Goal: Task Accomplishment & Management: Manage account settings

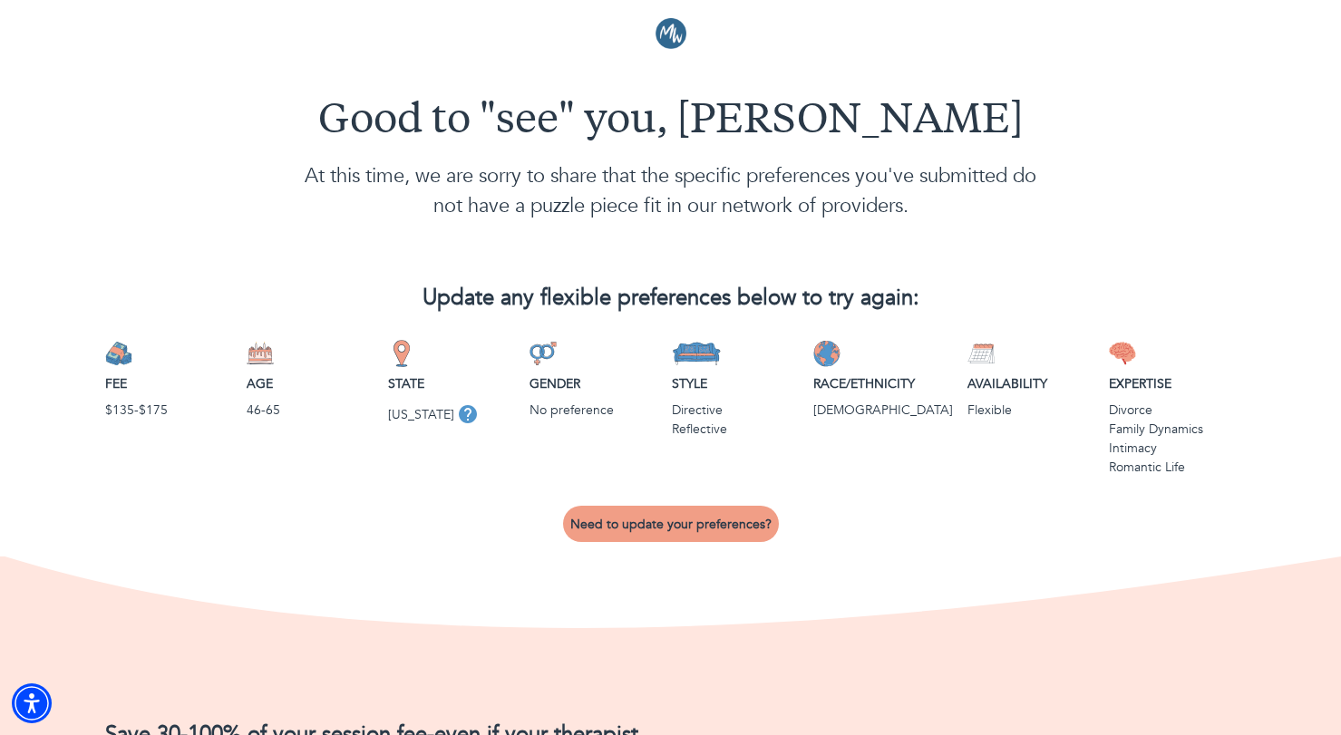
click at [675, 520] on span "Need to update your preferences?" at bounding box center [670, 524] width 201 height 17
select select "3"
select select "2"
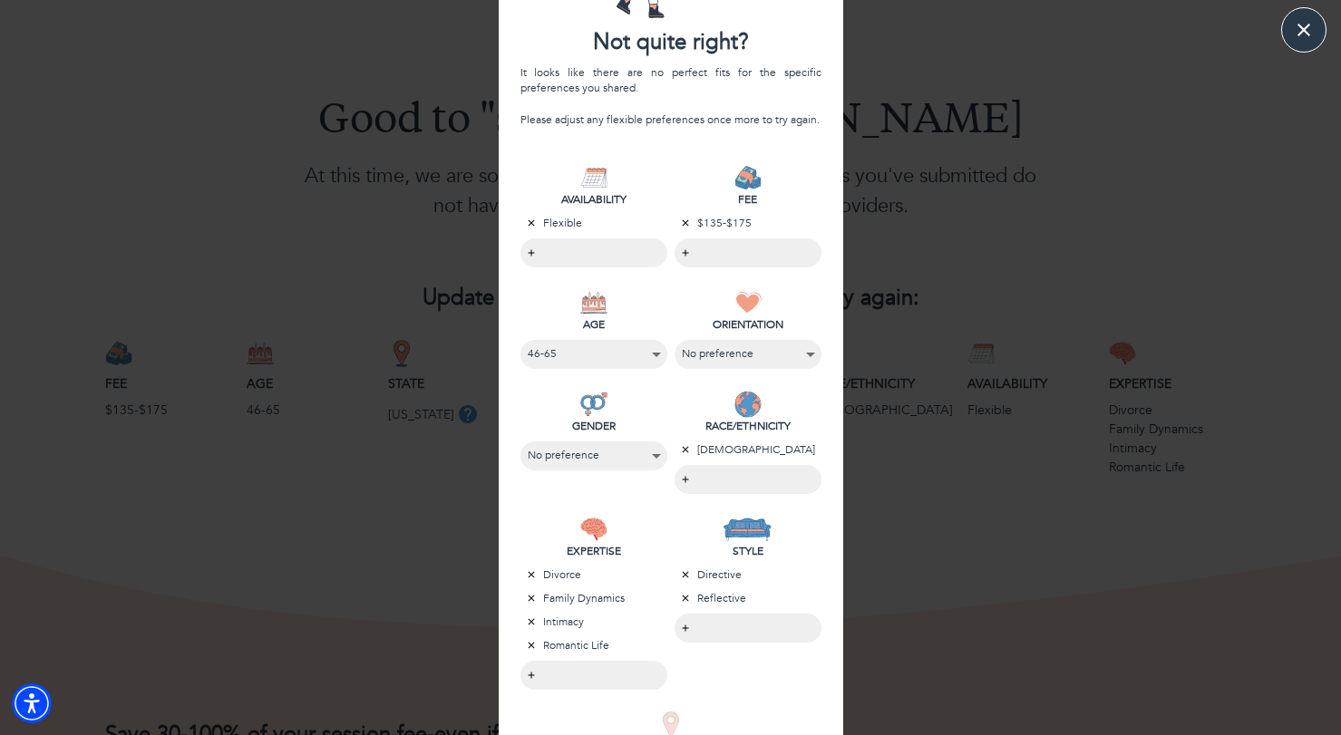
scroll to position [158, 0]
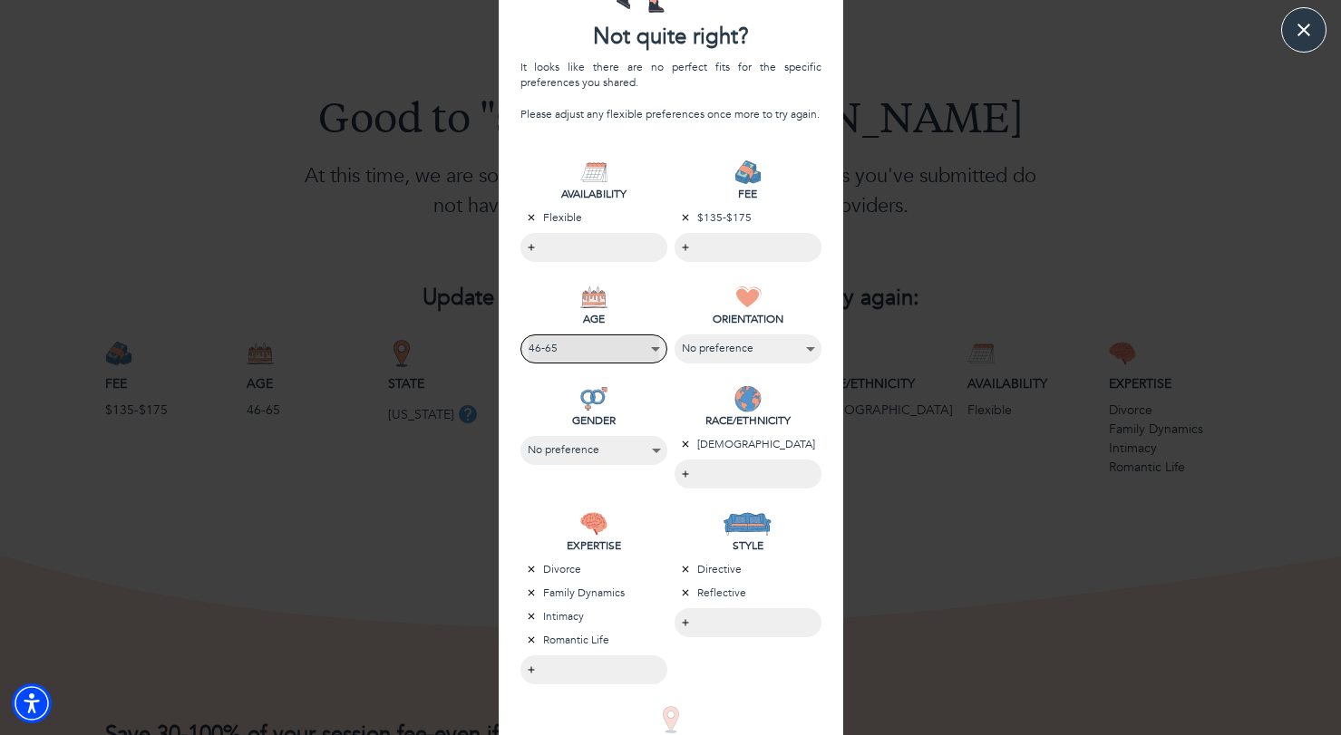
select select "5"
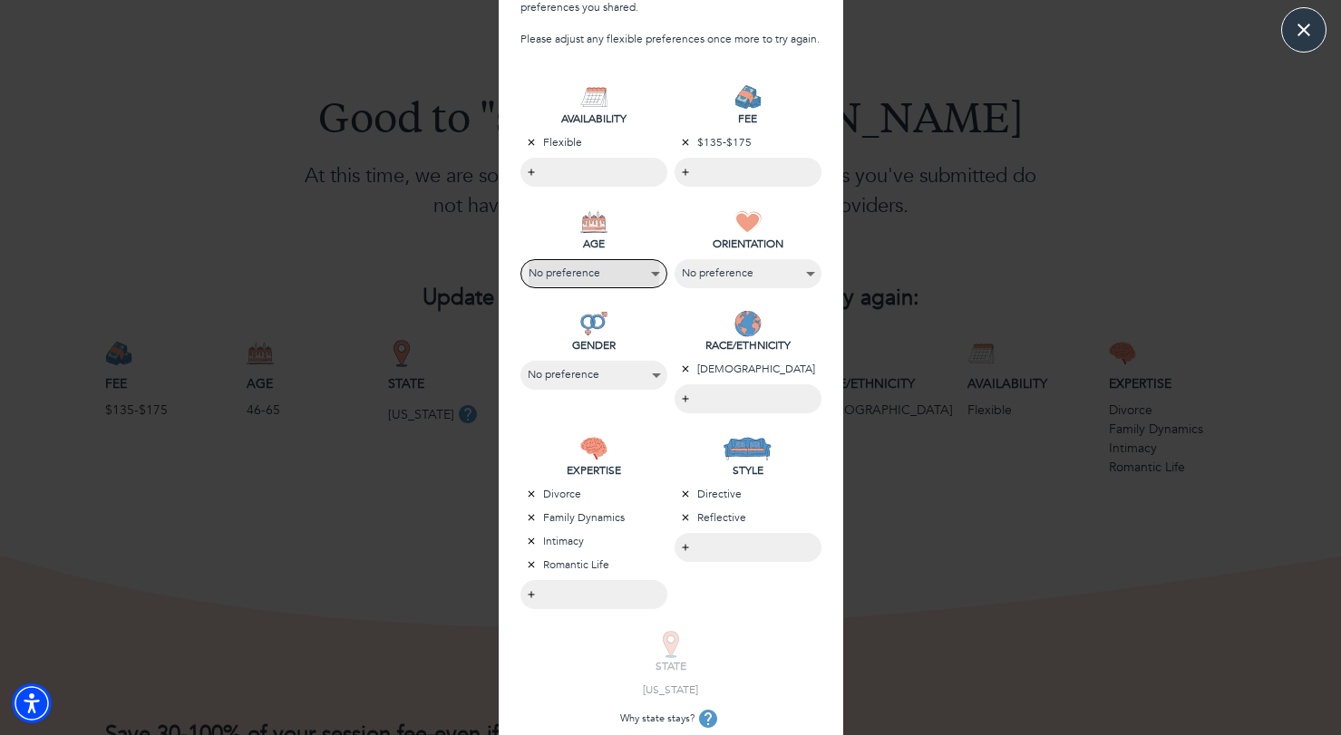
scroll to position [258, 0]
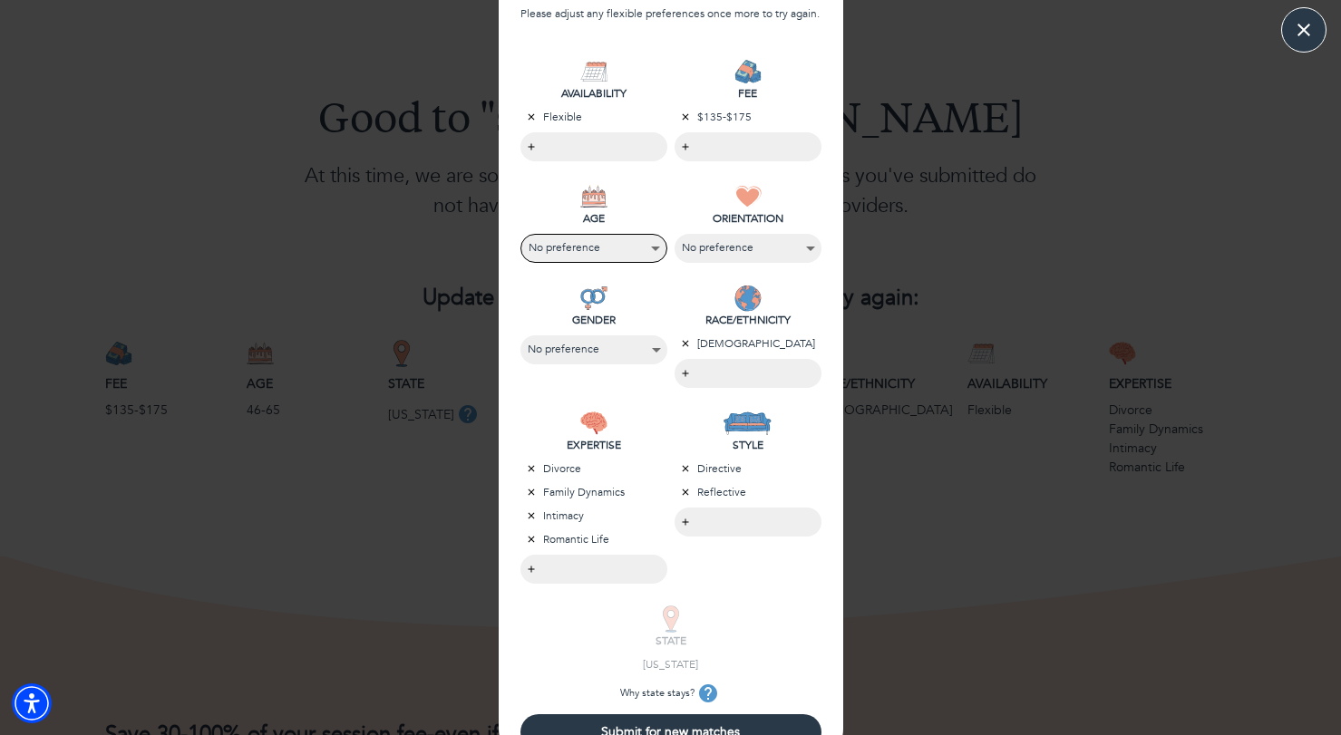
click at [702, 376] on body "Good to "see" you, [PERSON_NAME] At this time, we are sorry to share that the s…" at bounding box center [670, 367] width 1341 height 735
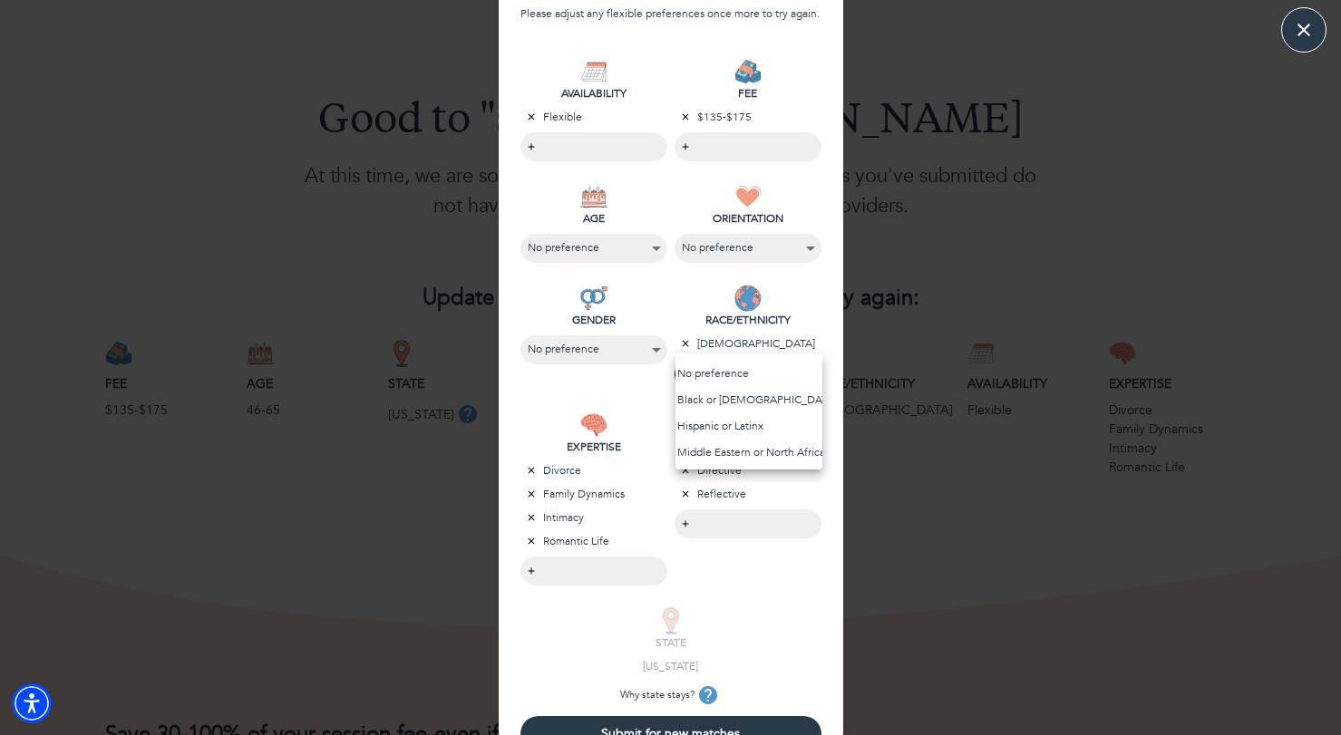
click at [706, 373] on li "No preference" at bounding box center [749, 374] width 147 height 26
click at [661, 409] on div at bounding box center [670, 367] width 1341 height 735
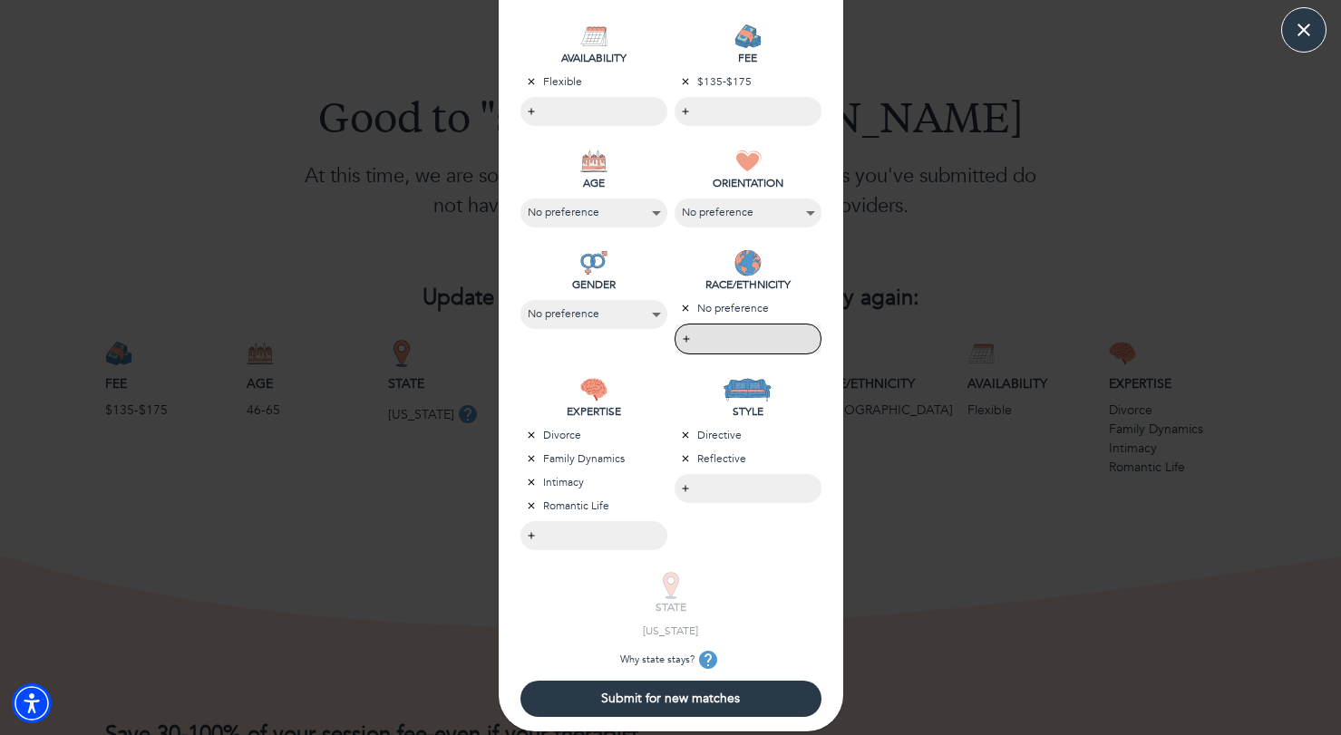
scroll to position [293, 0]
click at [644, 699] on span "Submit for new matches" at bounding box center [671, 699] width 287 height 17
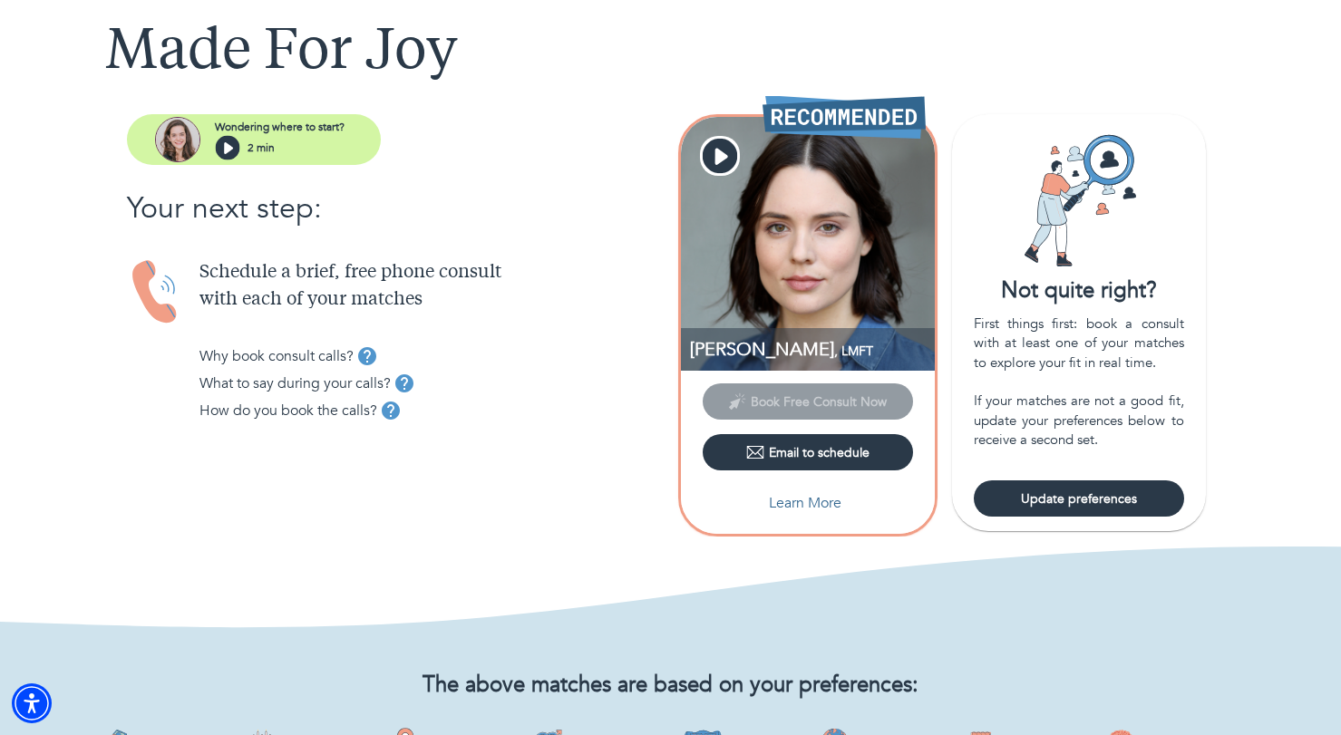
scroll to position [104, 0]
click at [807, 503] on p "Learn More" at bounding box center [805, 503] width 73 height 22
select select "2"
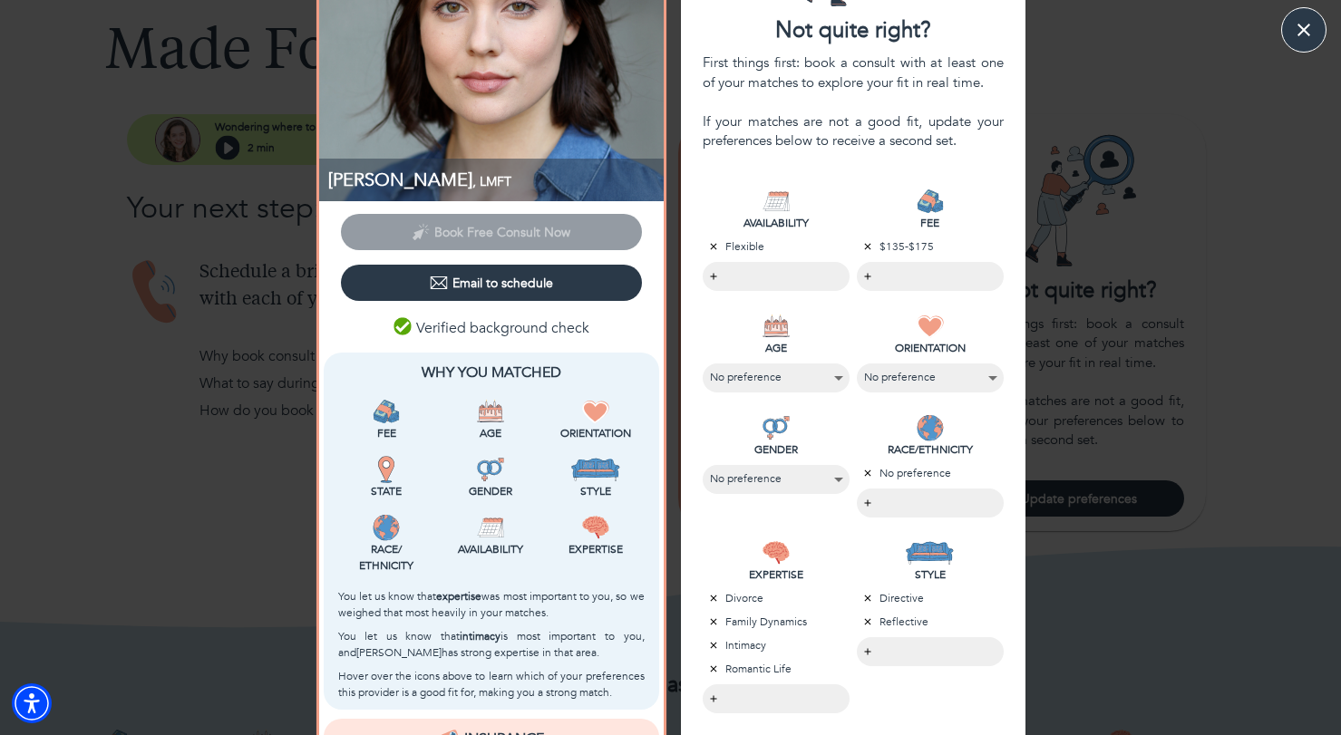
scroll to position [166, 0]
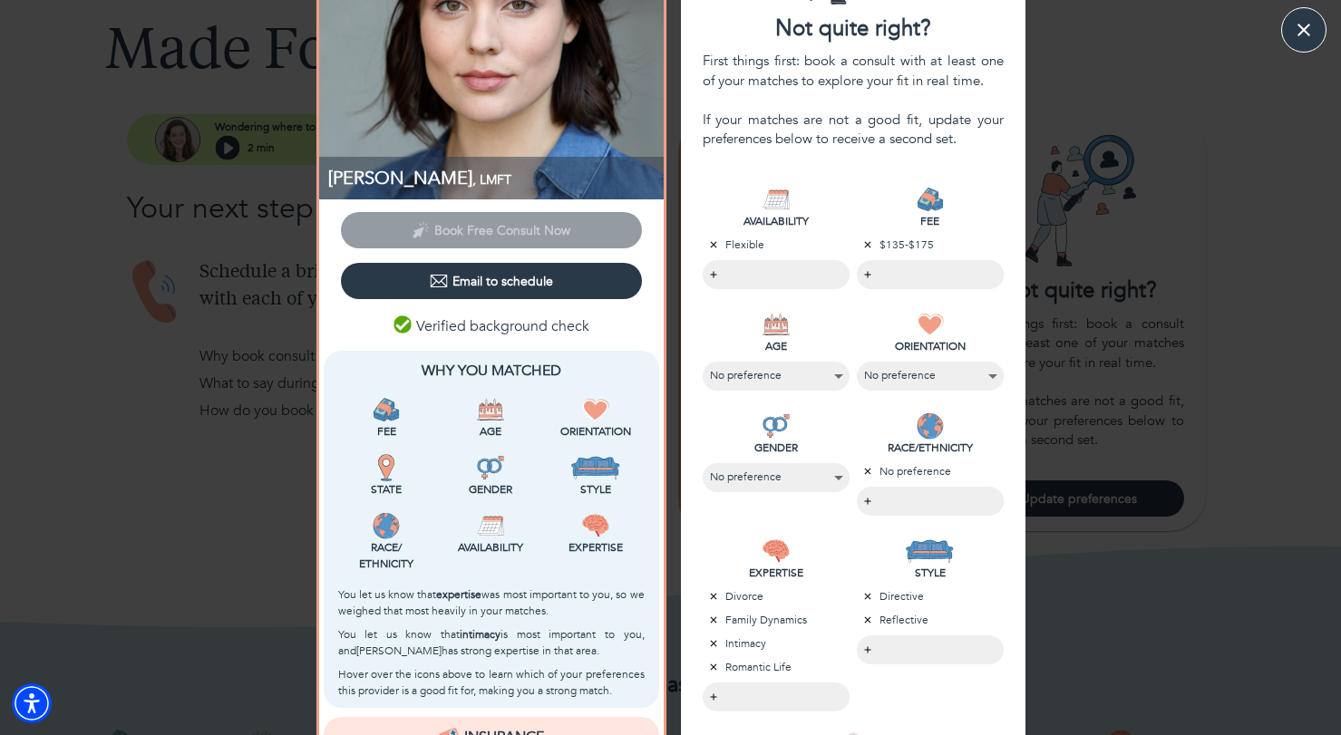
click at [258, 547] on div "[PERSON_NAME] , LMFT Book Free Consult Now Email to schedule Verified backgroun…" at bounding box center [670, 535] width 1341 height 1367
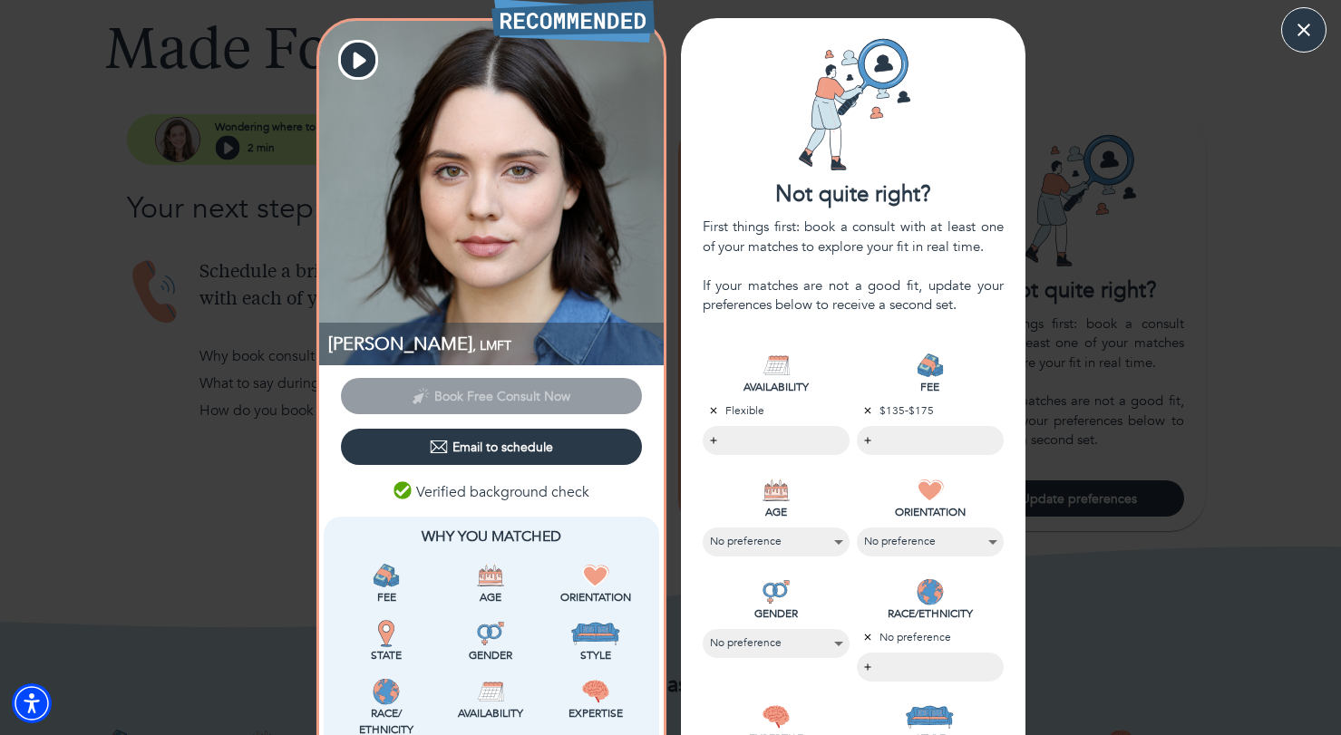
scroll to position [0, 0]
click at [1290, 38] on button "button" at bounding box center [1303, 29] width 45 height 45
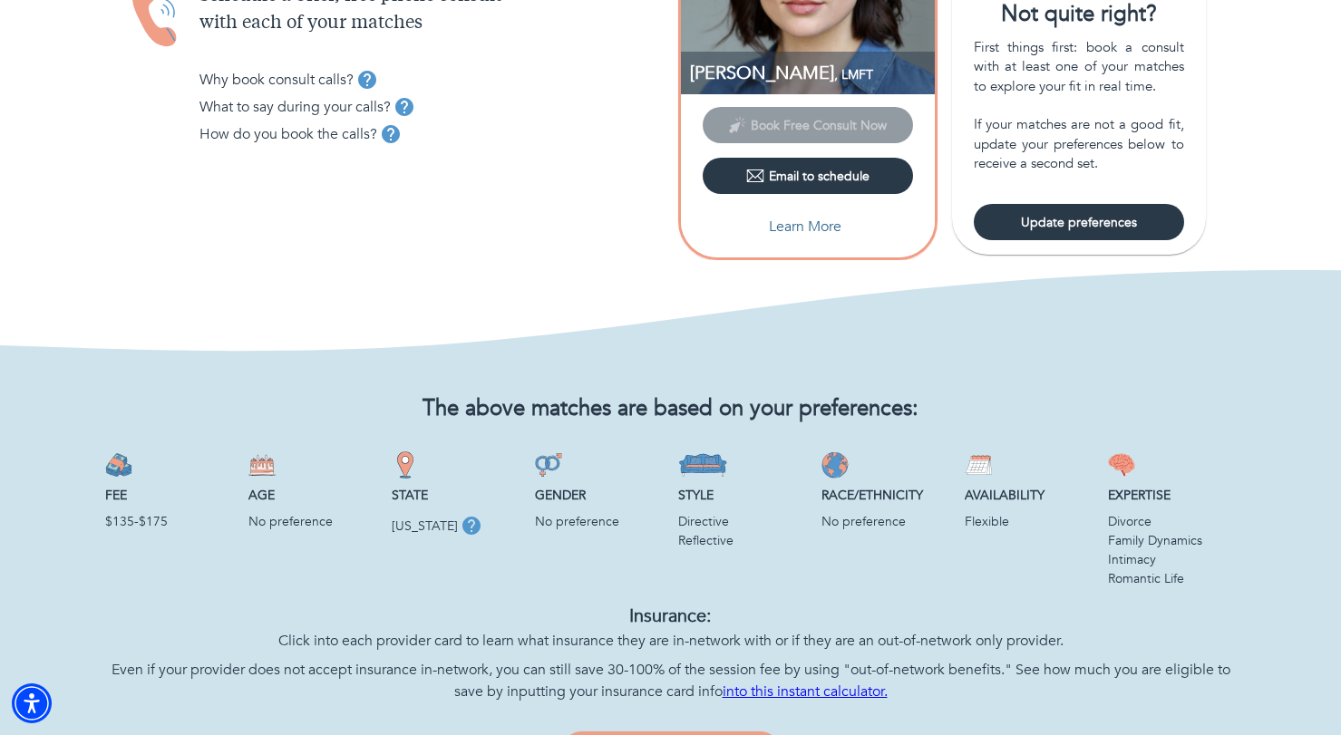
scroll to position [392, 0]
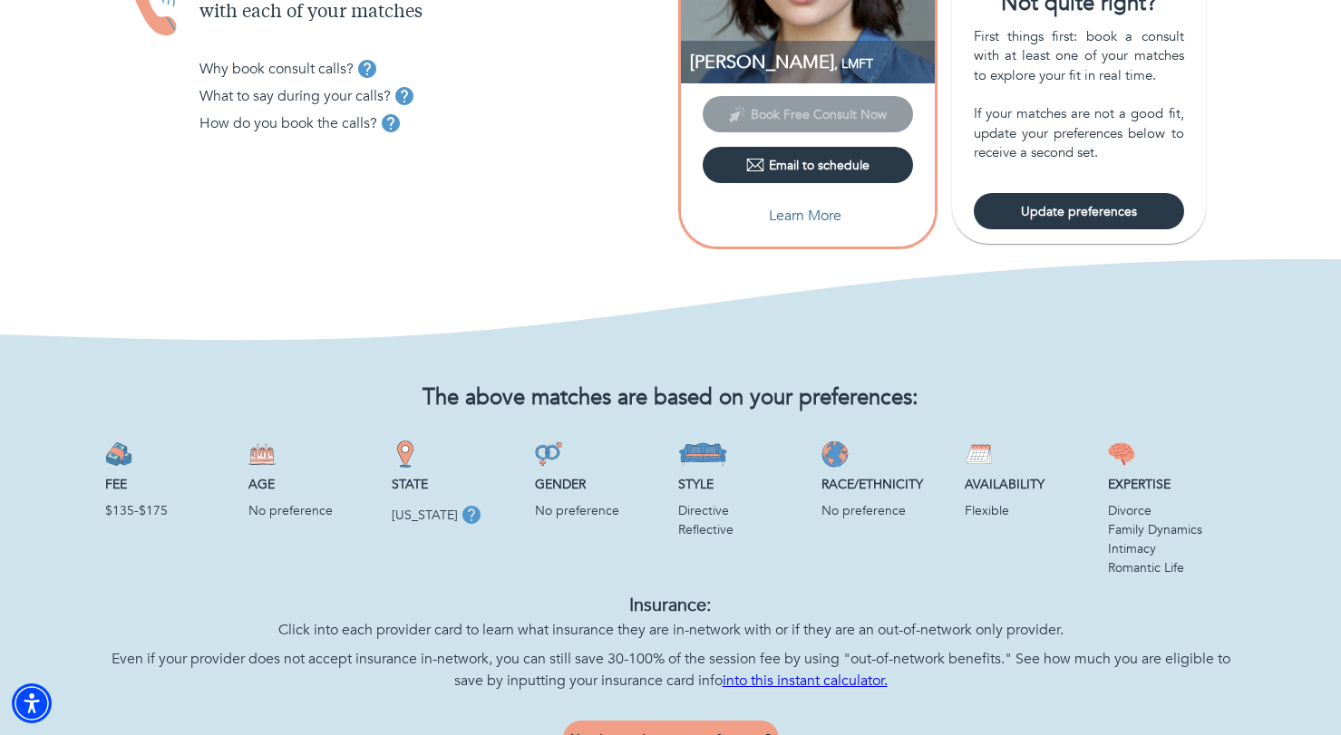
click at [813, 213] on p "Learn More" at bounding box center [805, 216] width 73 height 22
select select "2"
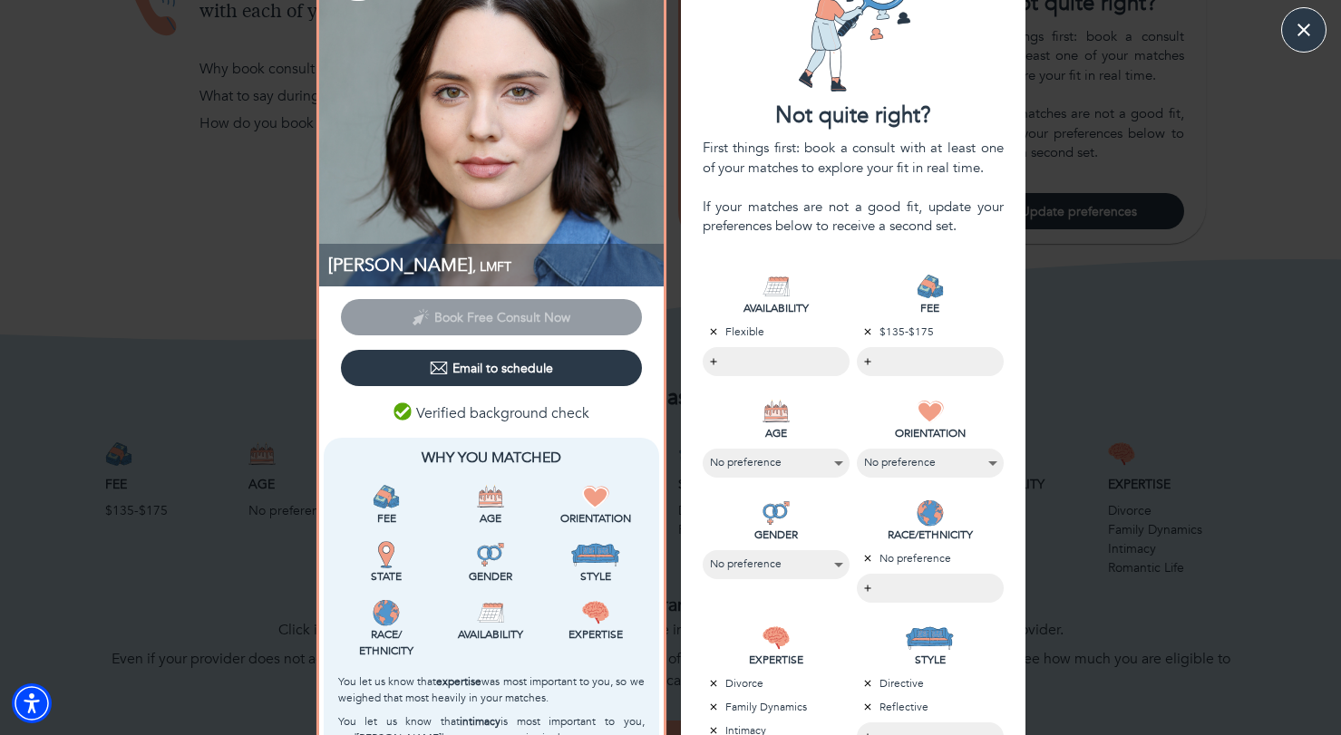
scroll to position [80, 0]
click at [201, 654] on div "[PERSON_NAME] , LMFT Book Free Consult Now Email to schedule Verified backgroun…" at bounding box center [670, 621] width 1341 height 1367
click at [1318, 38] on button "button" at bounding box center [1303, 29] width 45 height 45
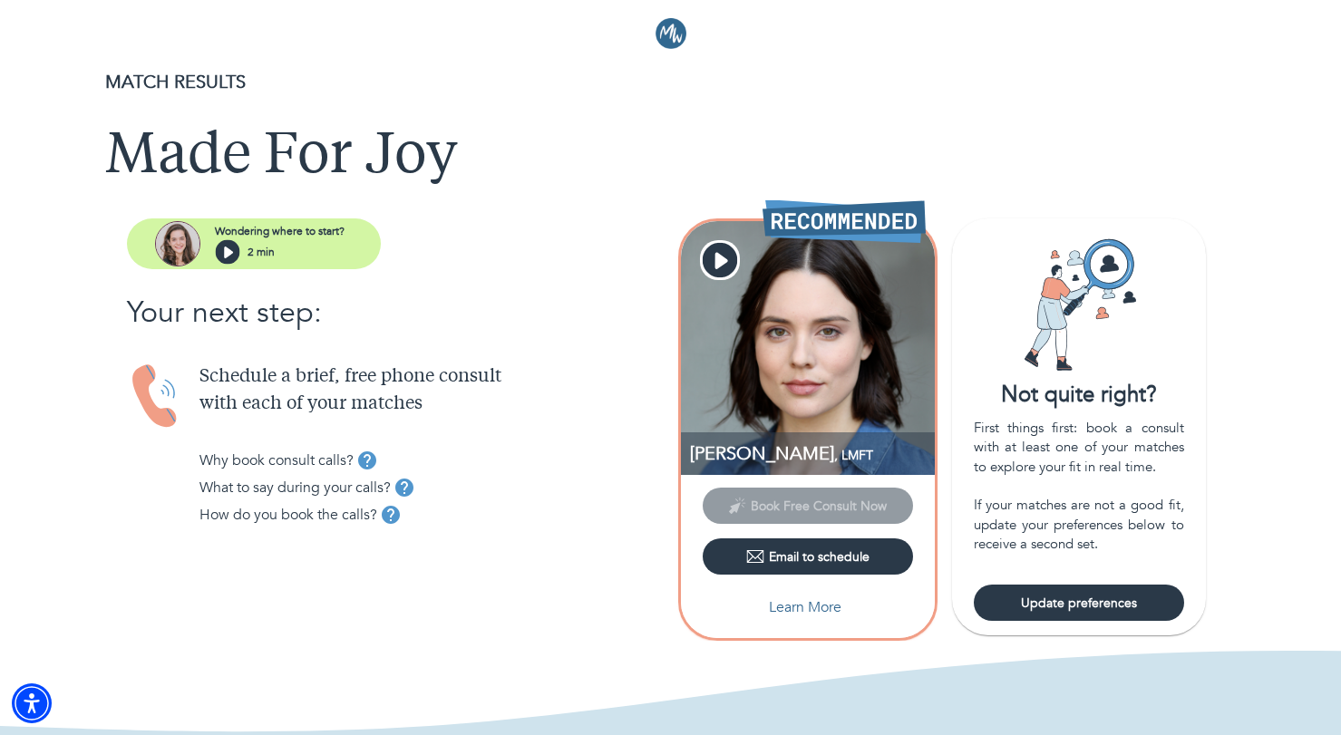
scroll to position [0, 0]
